Goal: Check status: Check status

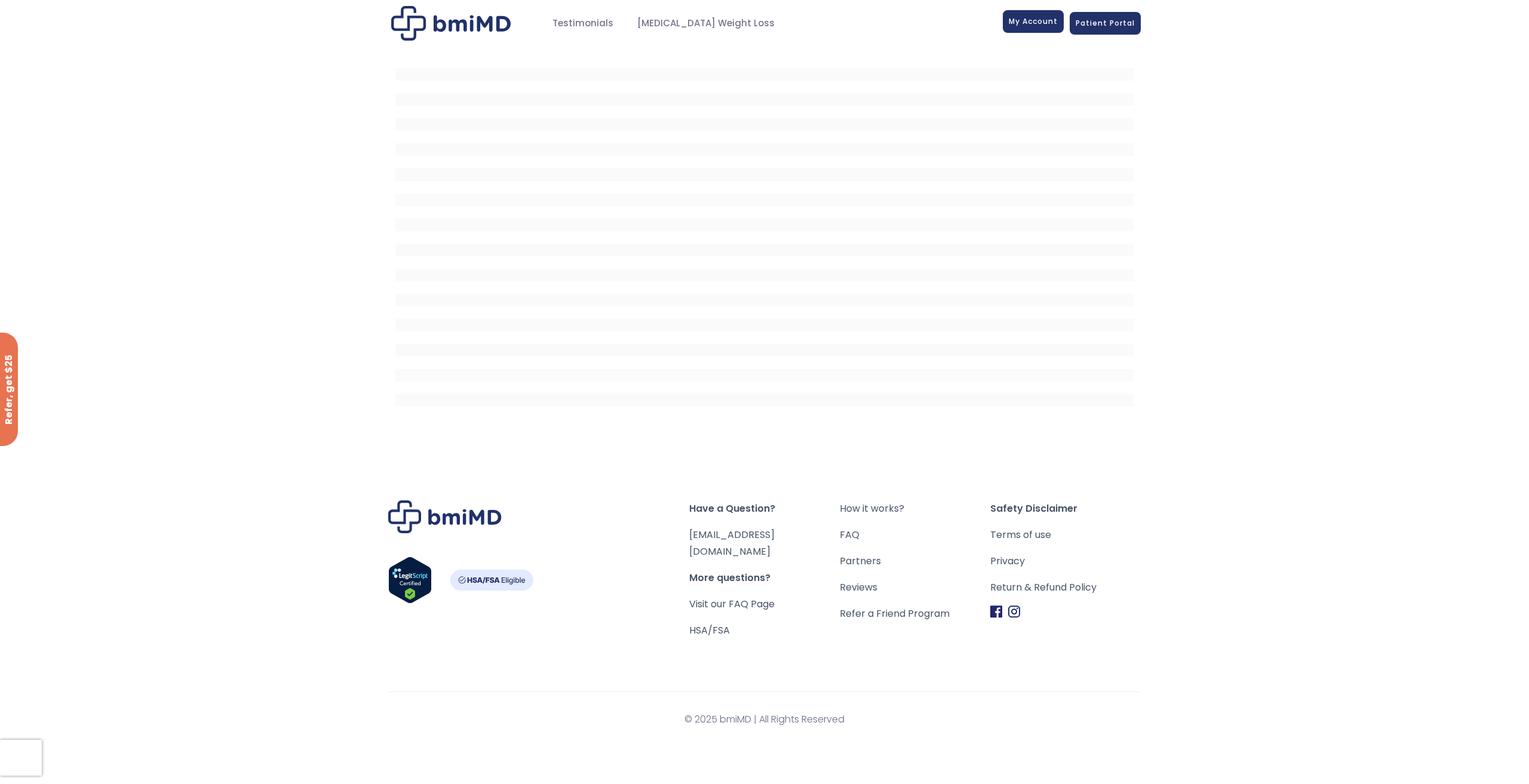
click at [1032, 25] on span "My Account" at bounding box center [1032, 21] width 49 height 10
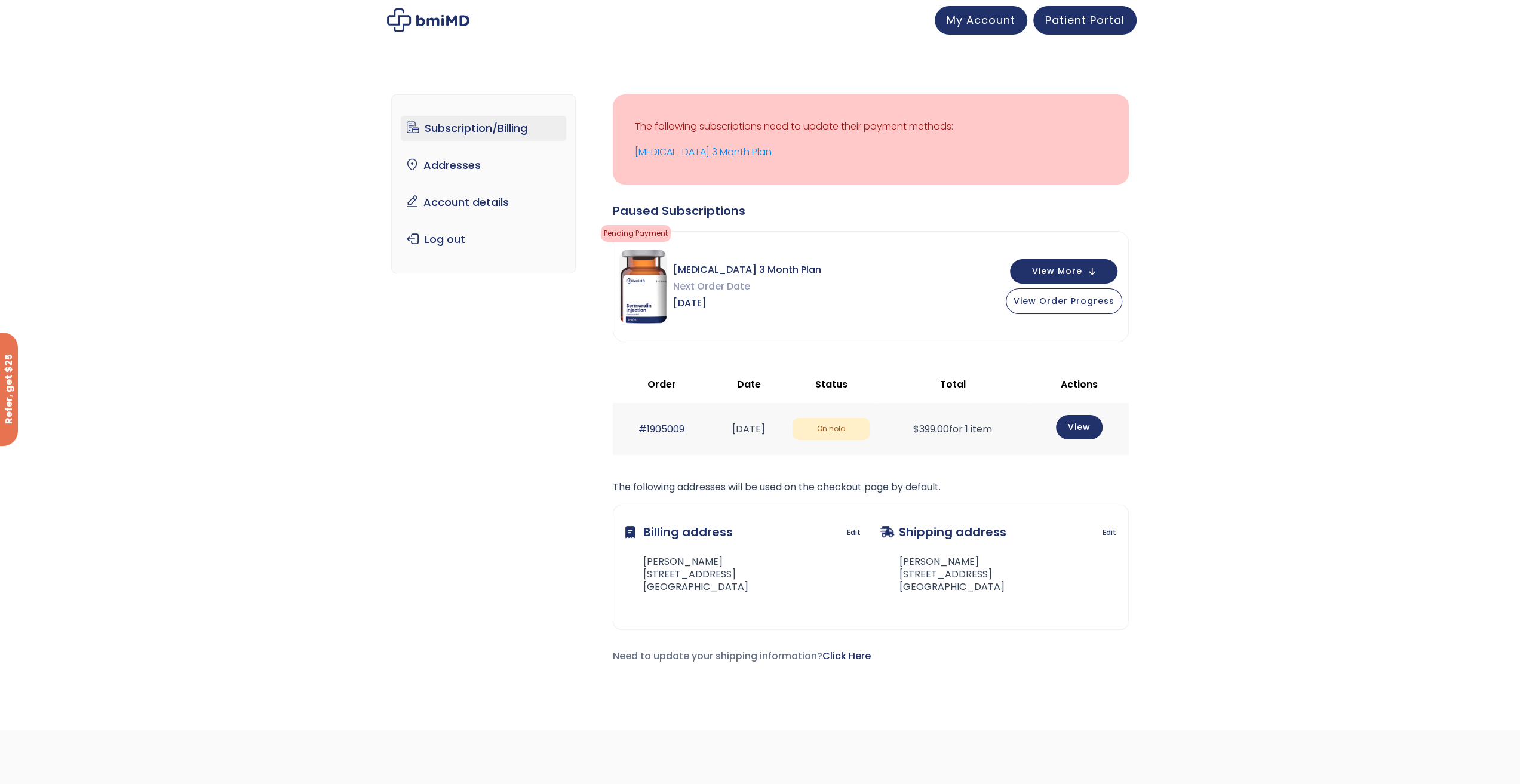
click at [713, 154] on link "[MEDICAL_DATA] 3 Month Plan" at bounding box center [871, 152] width 472 height 17
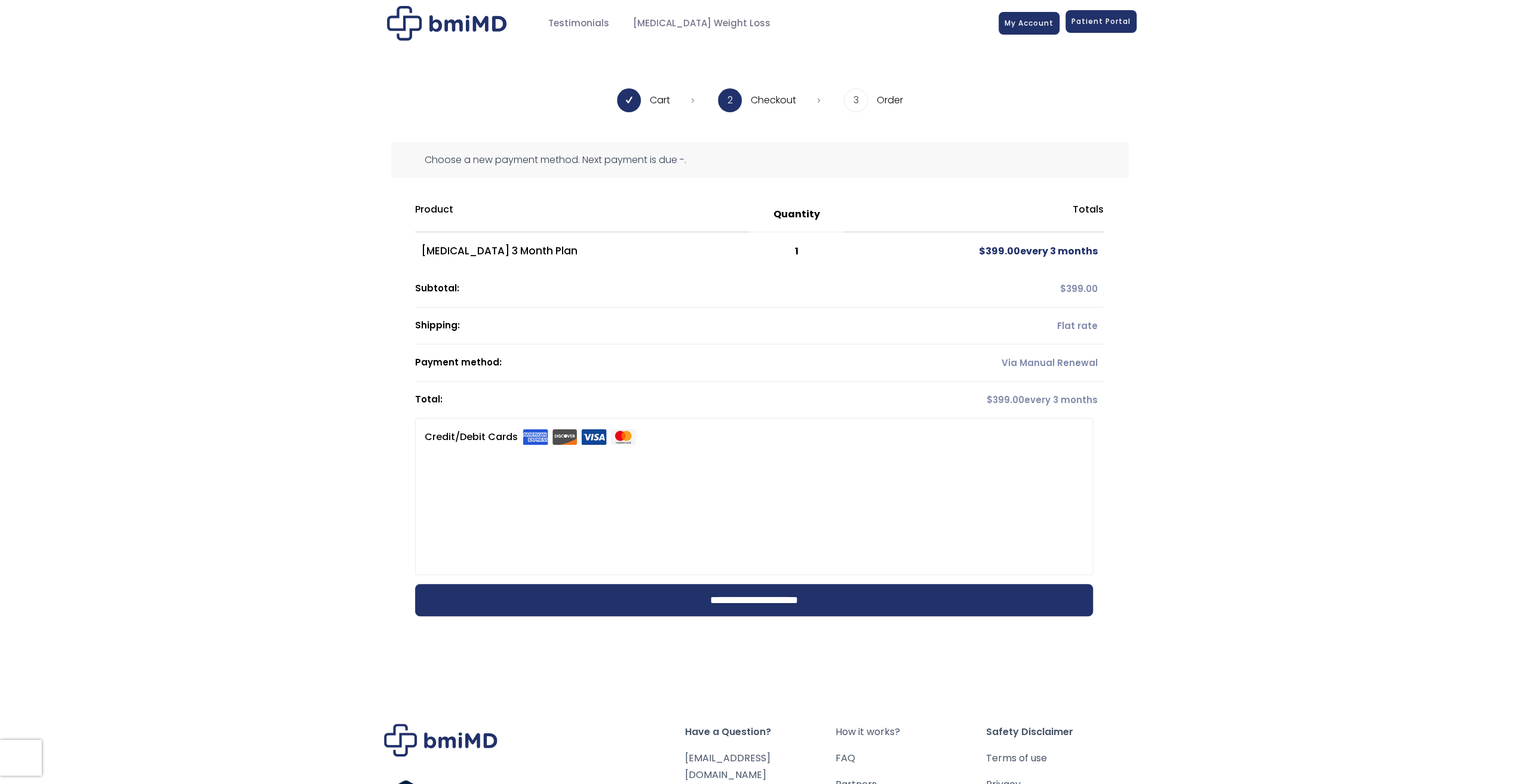
click at [1101, 25] on span "Patient Portal" at bounding box center [1101, 21] width 60 height 10
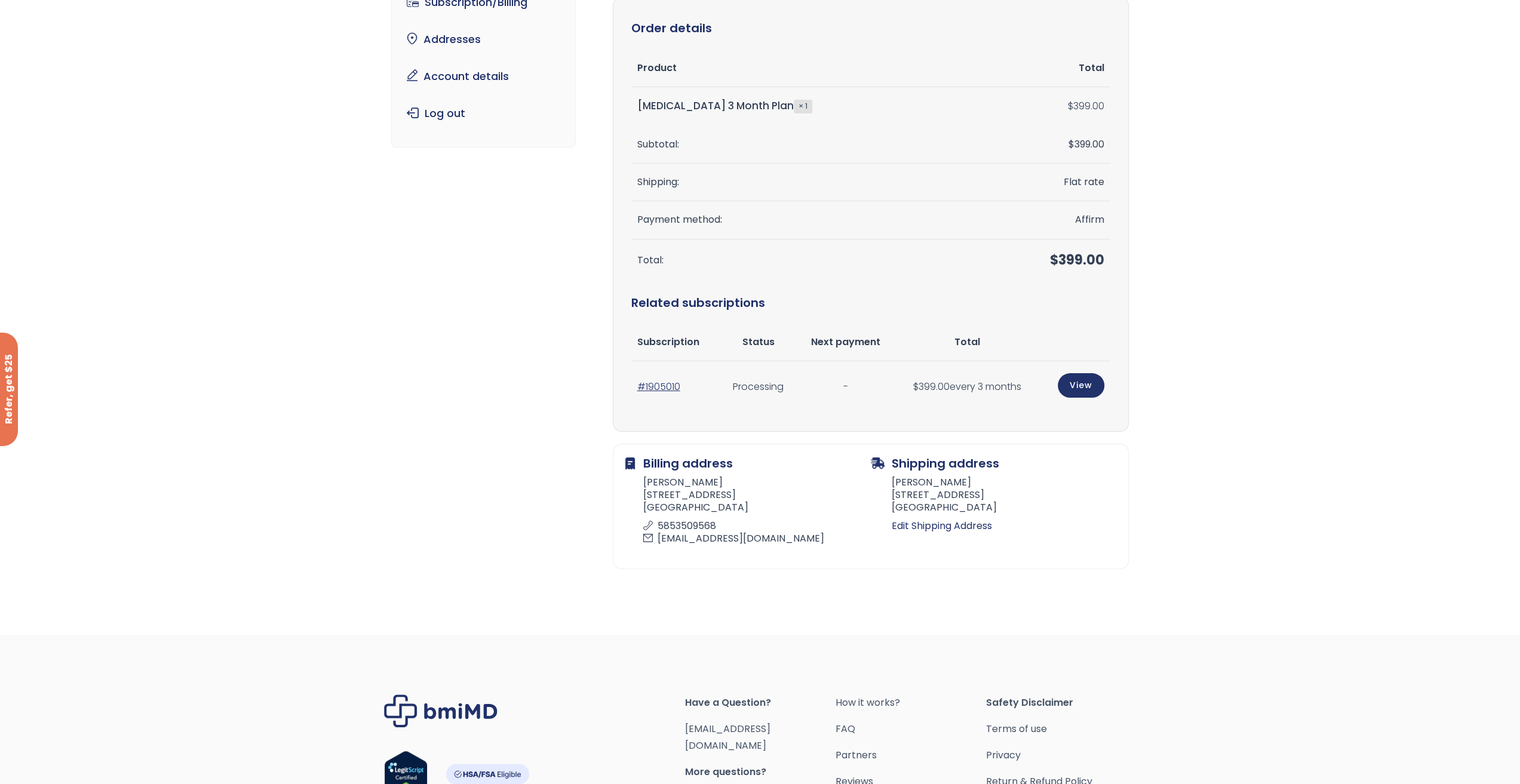
scroll to position [239, 0]
